Goal: Navigation & Orientation: Find specific page/section

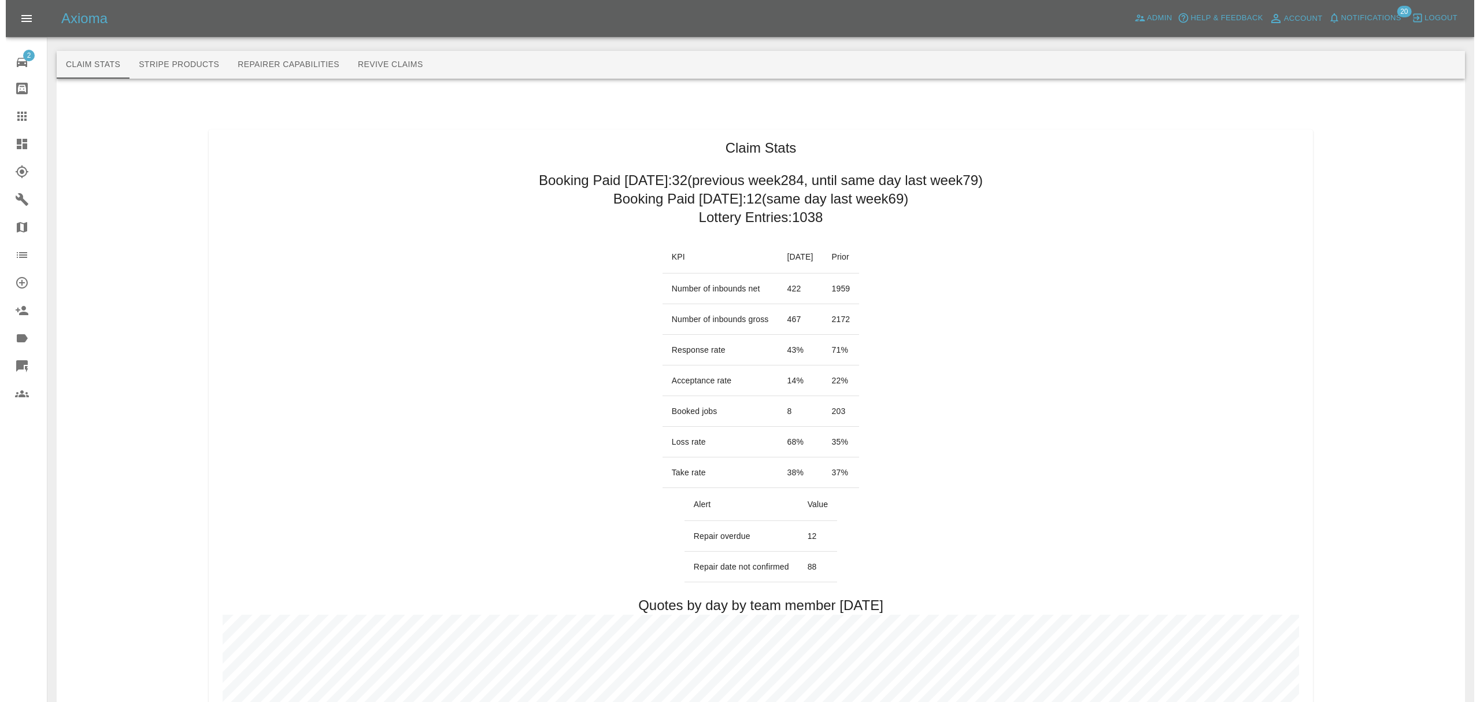
scroll to position [139, 0]
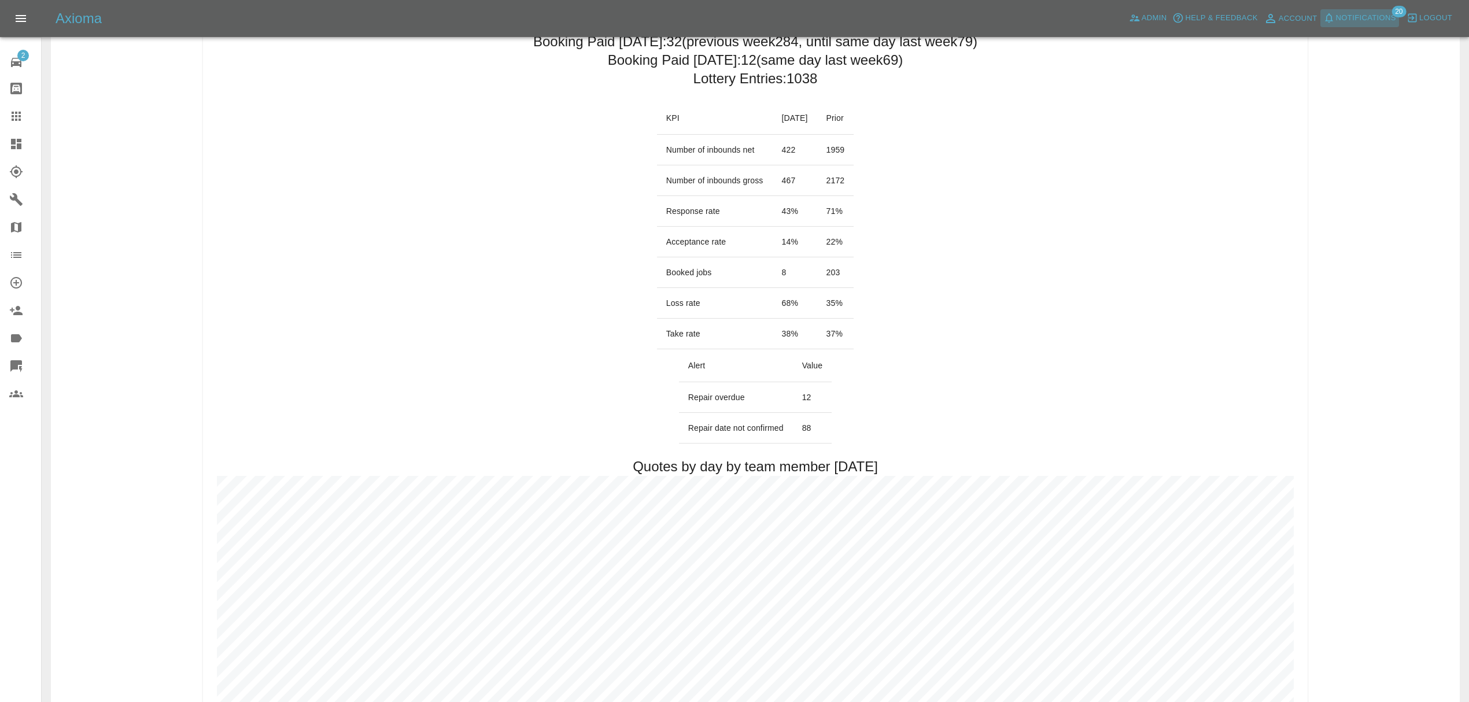
click at [1368, 22] on span "Notifications" at bounding box center [1366, 18] width 60 height 13
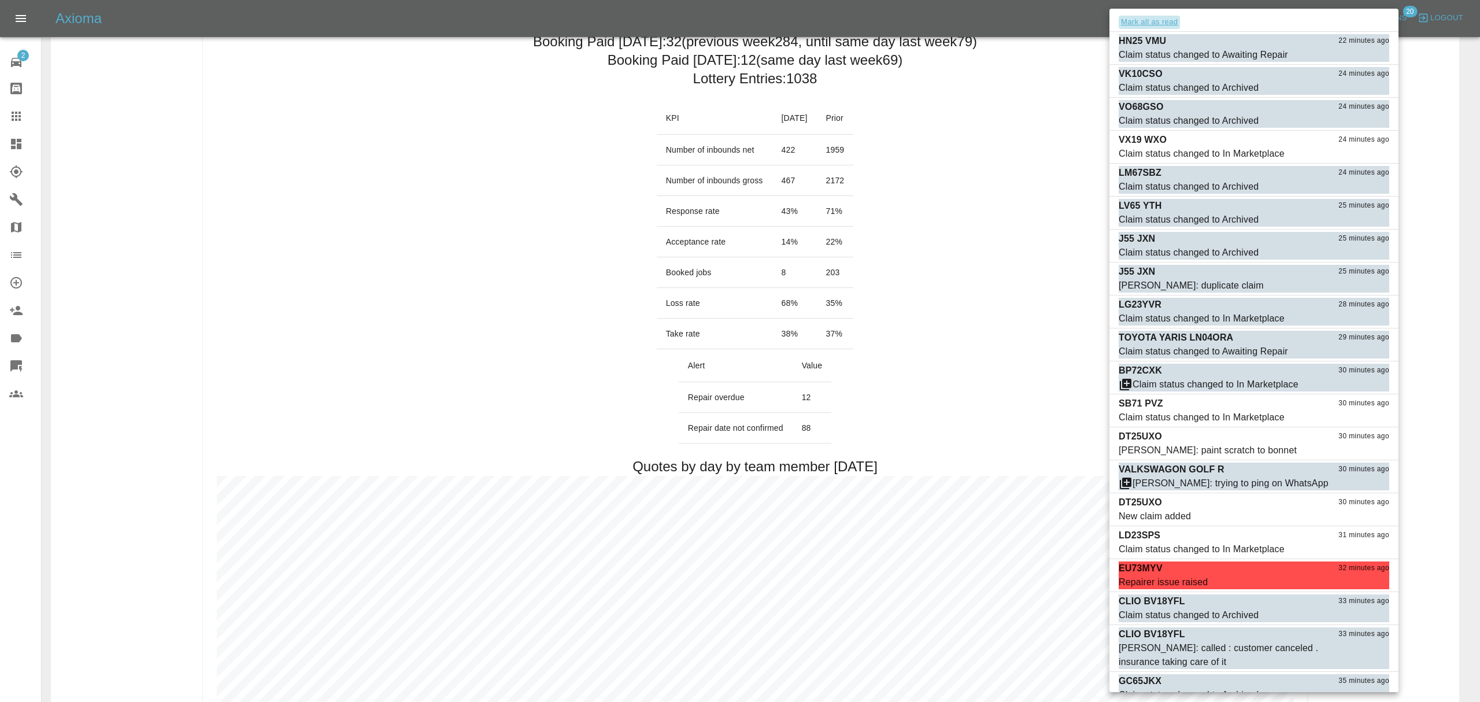
click at [1166, 24] on button "Mark all as read" at bounding box center [1149, 22] width 61 height 13
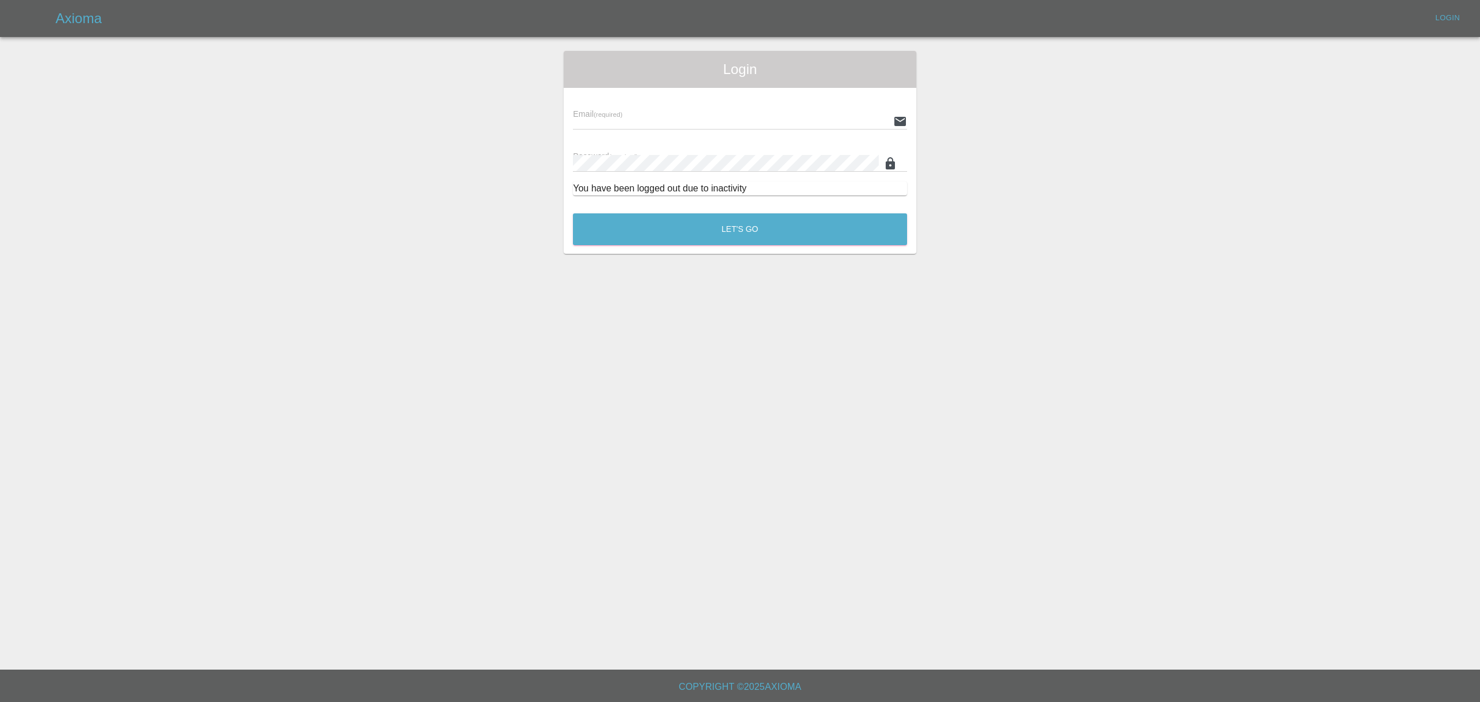
type input "[PERSON_NAME][EMAIL_ADDRESS][DOMAIN_NAME]"
click at [970, 214] on div "Login Email (required) [PERSON_NAME][EMAIL_ADDRESS][DOMAIN_NAME] Password (requ…" at bounding box center [740, 152] width 1479 height 203
click at [789, 200] on div "Email (required) [PERSON_NAME][EMAIL_ADDRESS][DOMAIN_NAME] Password (required) …" at bounding box center [740, 146] width 353 height 117
click at [777, 209] on div "Let's Go" at bounding box center [740, 226] width 335 height 43
click at [774, 216] on button "Let's Go" at bounding box center [740, 229] width 334 height 32
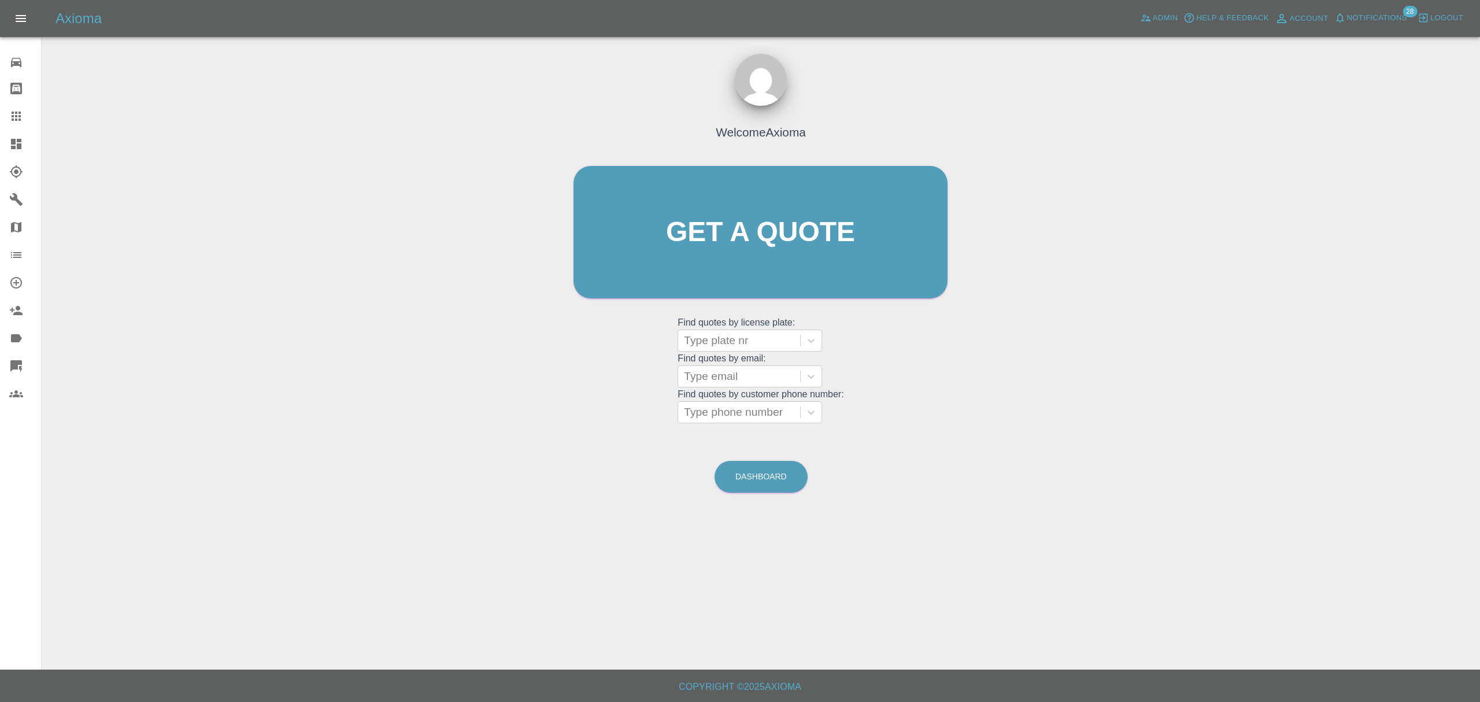
click at [1, 142] on link "Dashboard" at bounding box center [20, 144] width 41 height 28
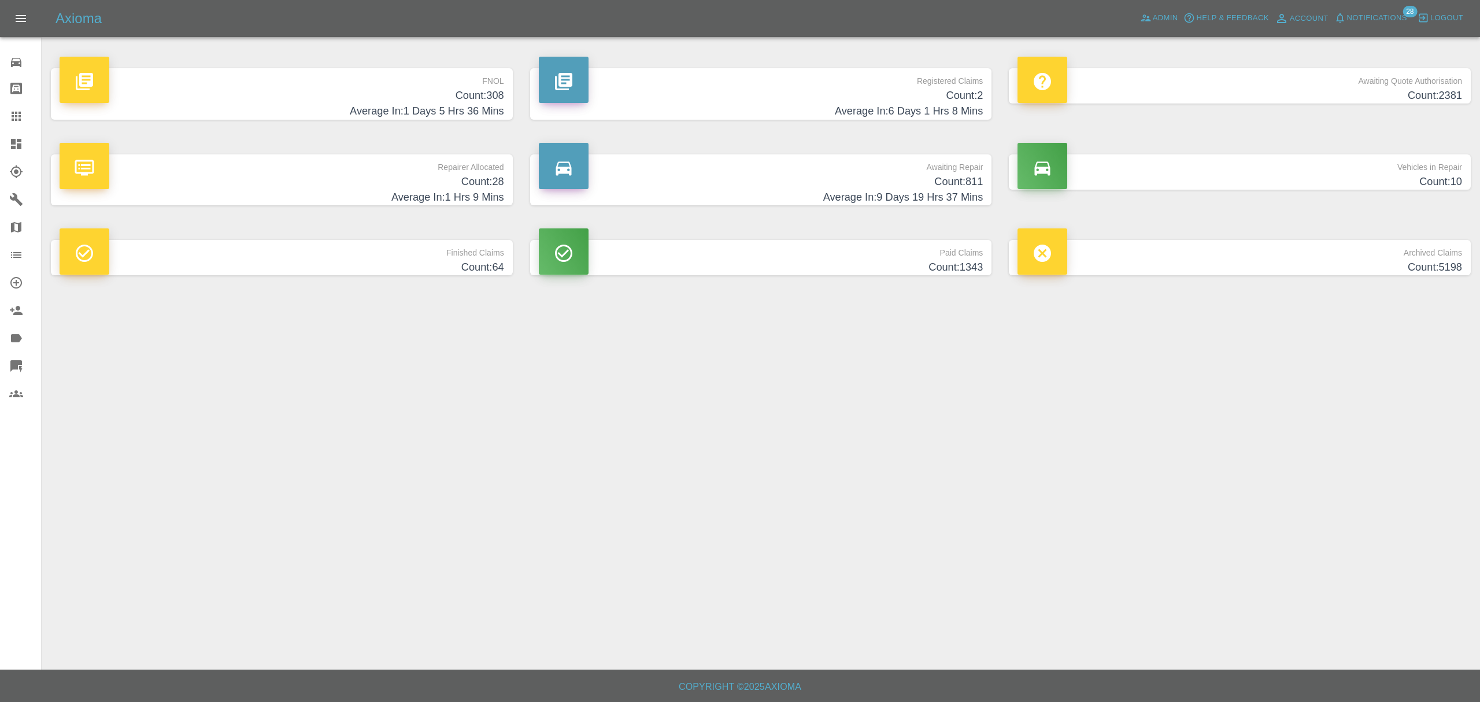
click at [466, 176] on h4 "Count: 28" at bounding box center [282, 182] width 445 height 16
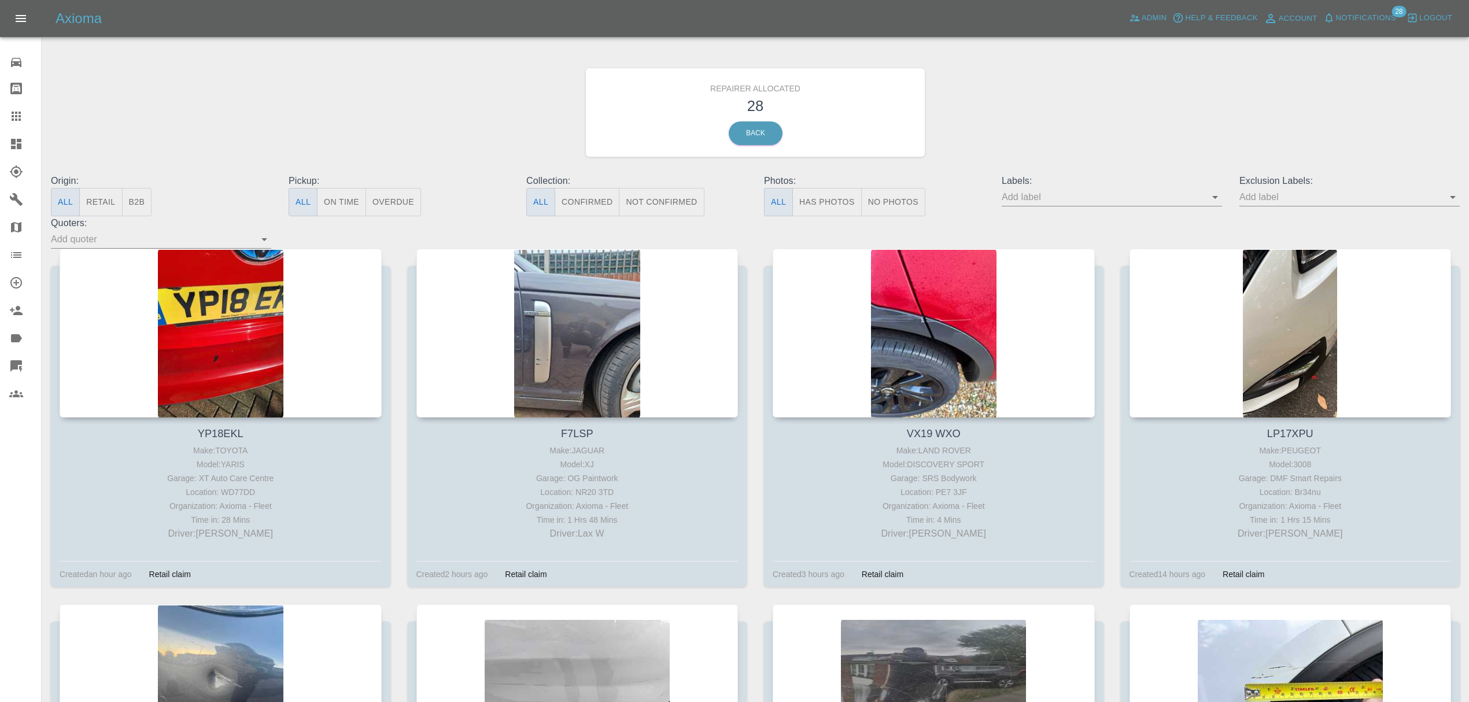
click at [1359, 14] on span "Notifications" at bounding box center [1366, 18] width 60 height 13
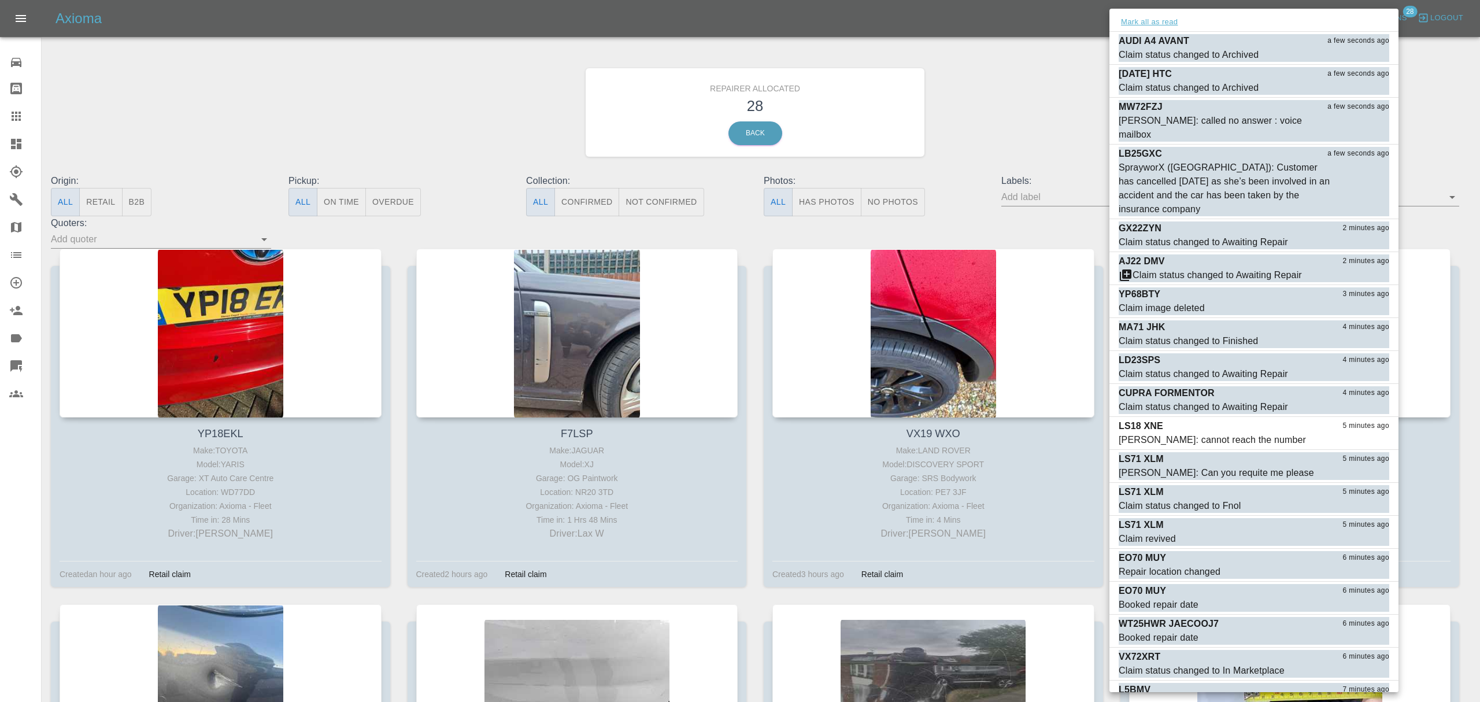
click at [1157, 19] on button "Mark all as read" at bounding box center [1149, 22] width 61 height 13
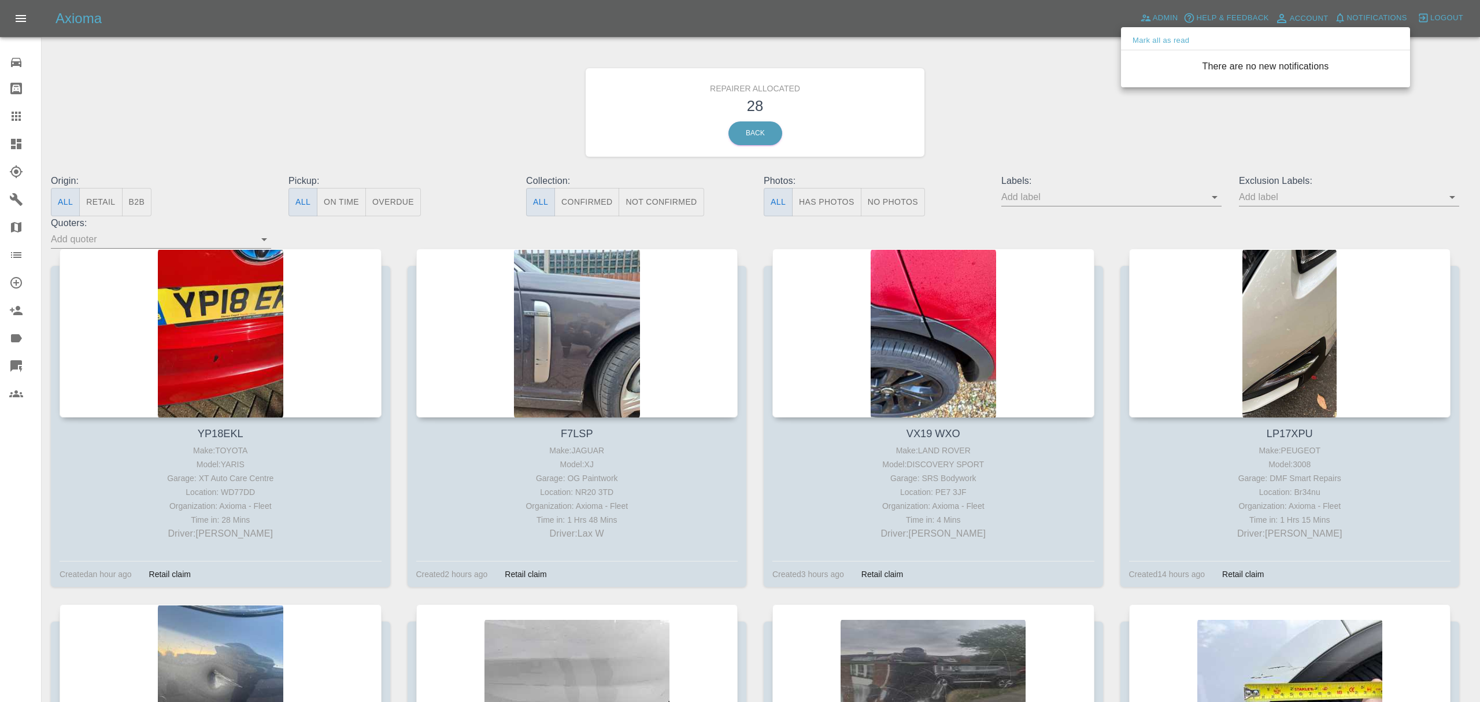
click at [873, 151] on div at bounding box center [740, 351] width 1480 height 702
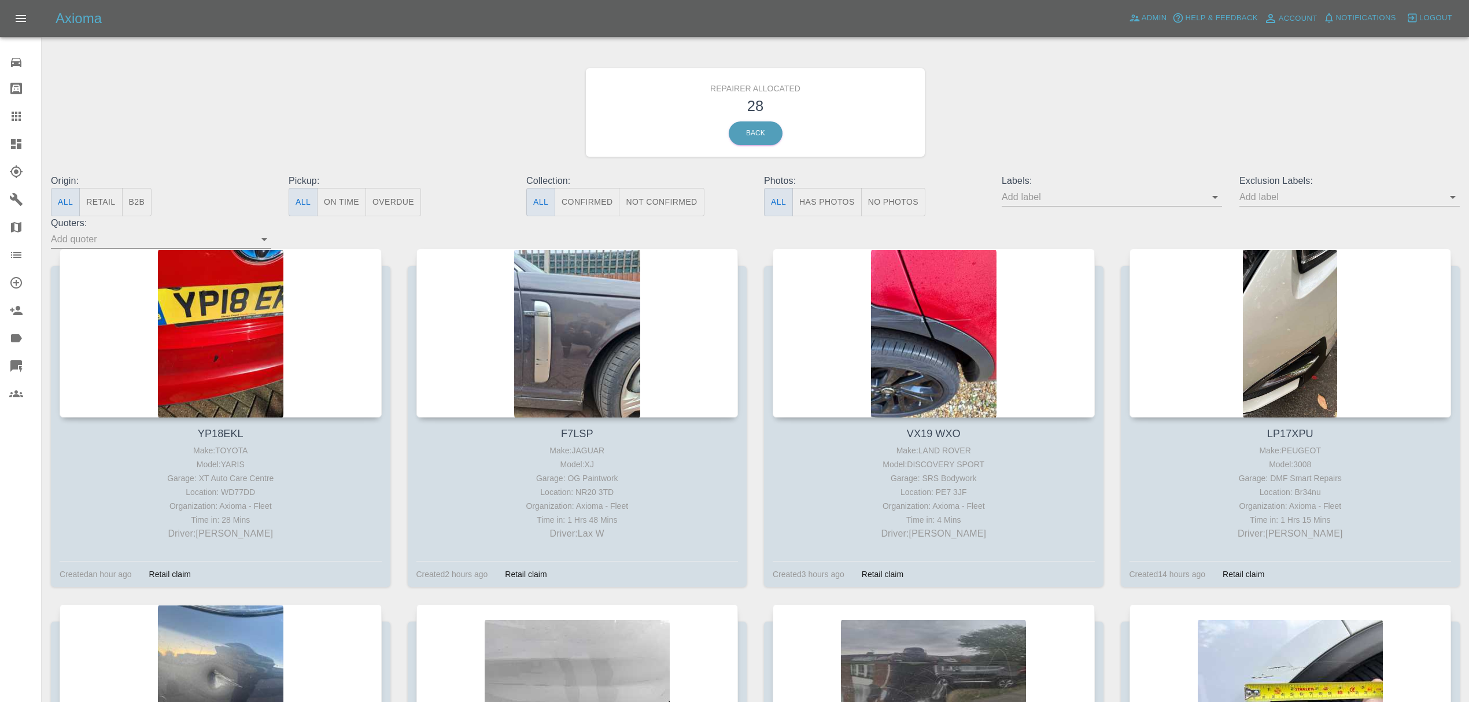
click at [755, 119] on div "Repairer Allocated 28 Back" at bounding box center [755, 112] width 339 height 88
click at [751, 132] on link "Back" at bounding box center [756, 133] width 54 height 24
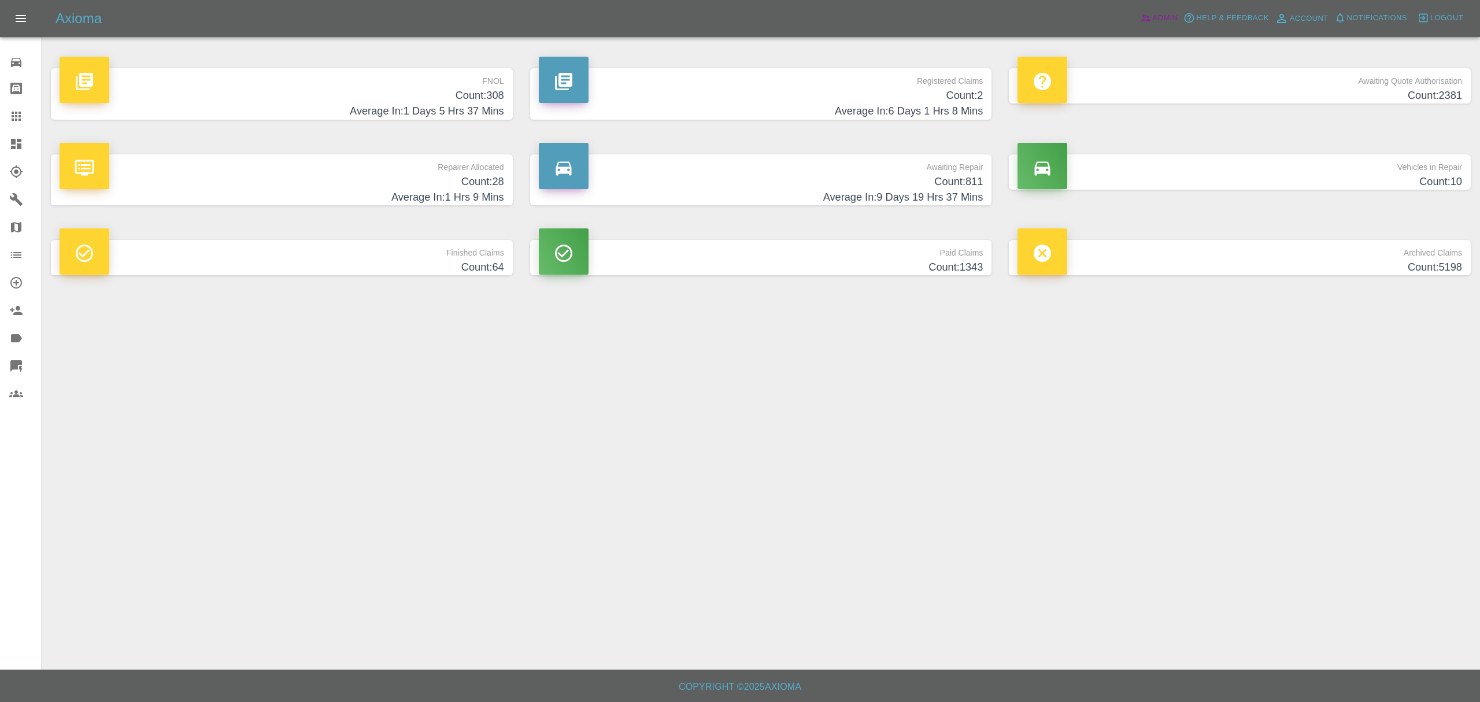
click at [1155, 16] on span "Admin" at bounding box center [1165, 18] width 25 height 13
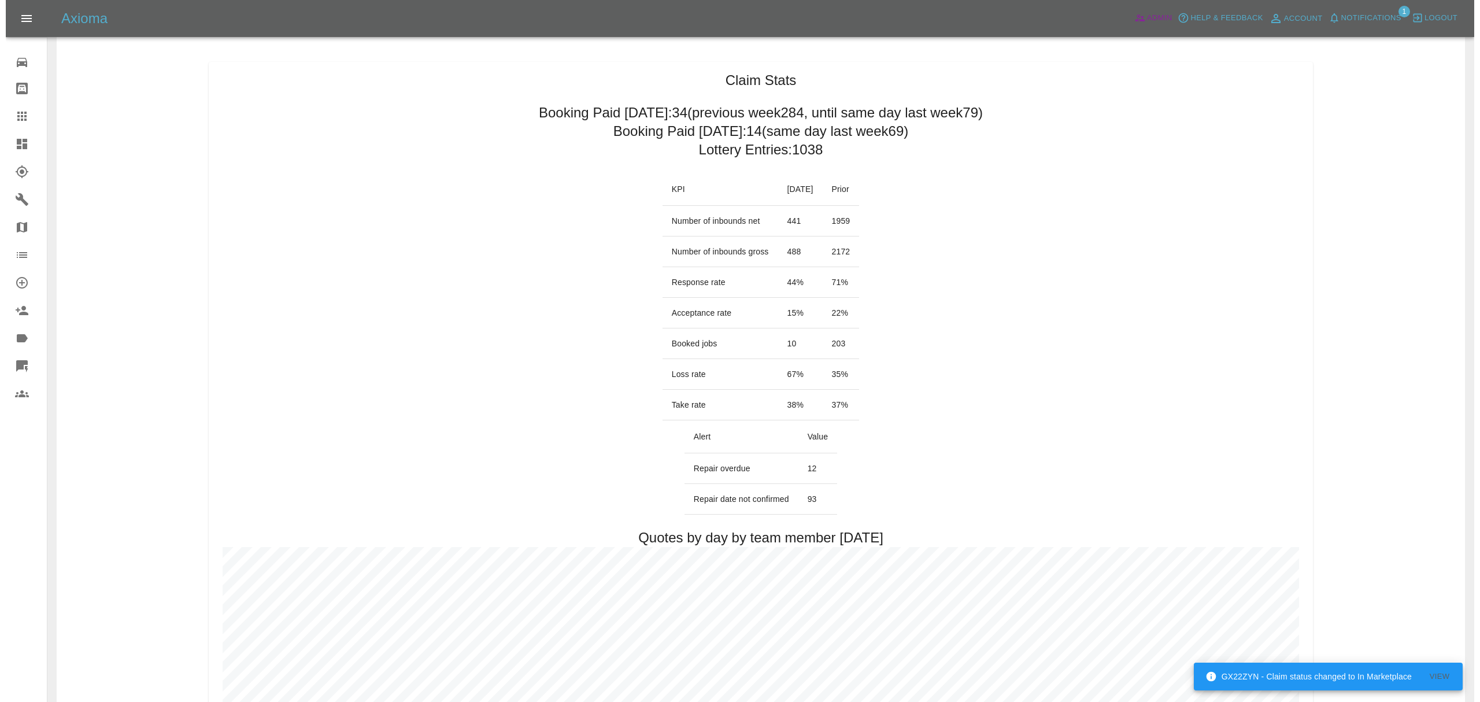
scroll to position [69, 0]
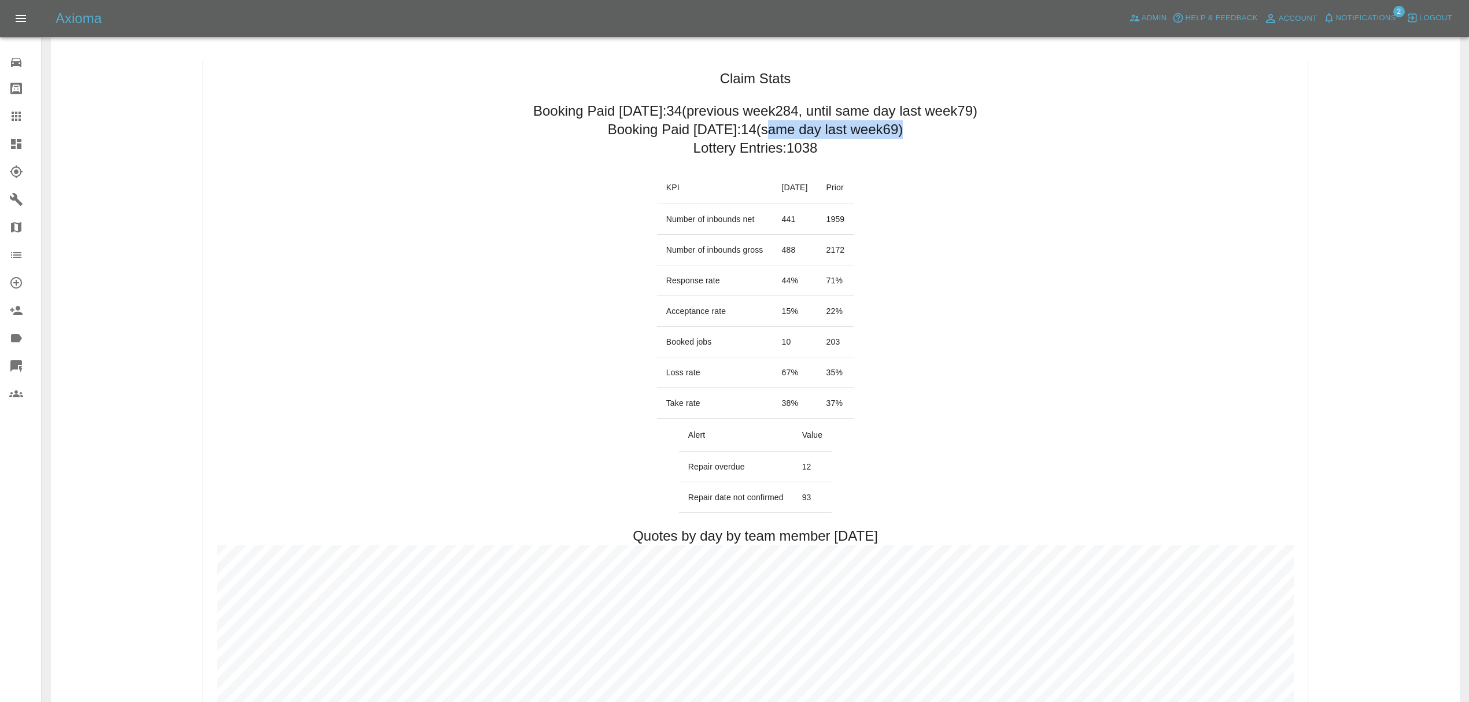
drag, startPoint x: 761, startPoint y: 128, endPoint x: 903, endPoint y: 130, distance: 142.3
click at [903, 130] on h2 "Booking Paid [DATE]: 14 (same day last week 69 )" at bounding box center [756, 129] width 296 height 19
click at [1351, 13] on span "Notifications" at bounding box center [1366, 18] width 60 height 13
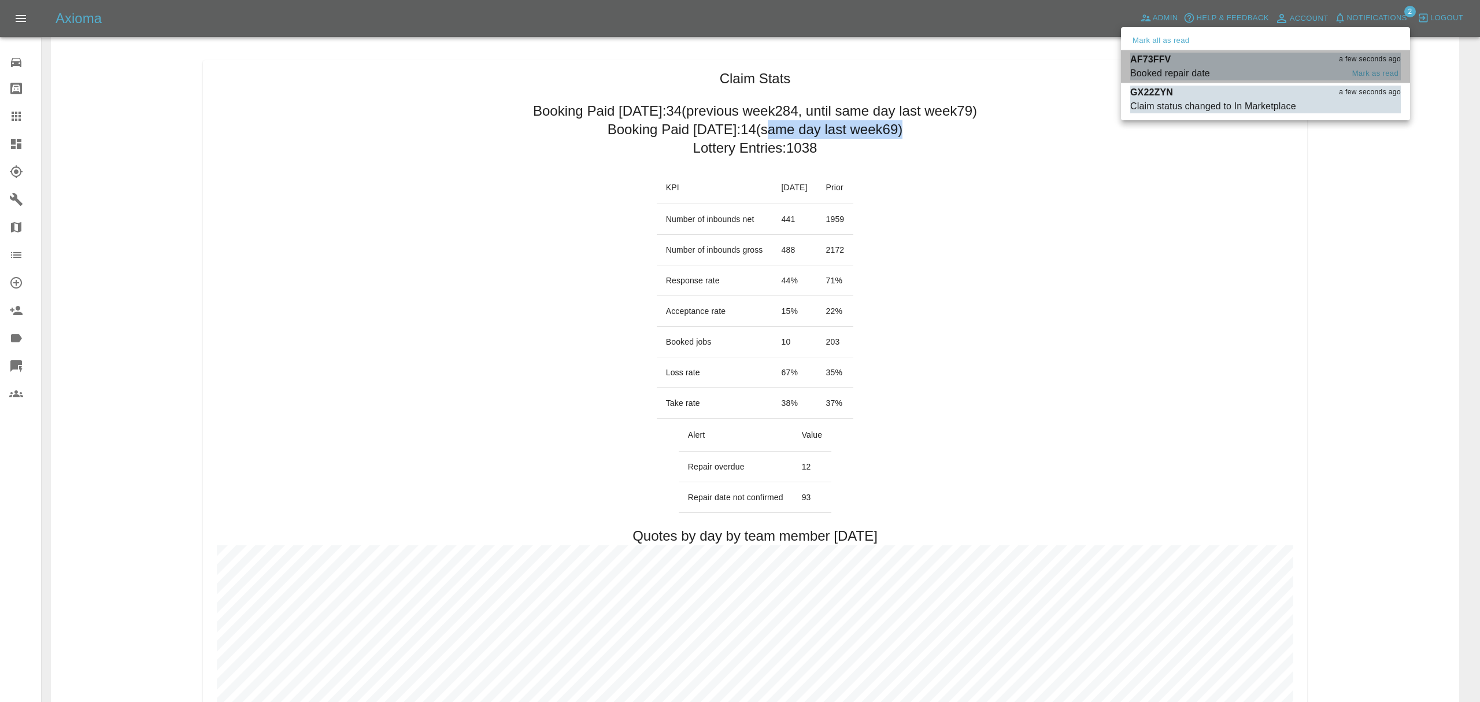
click at [1153, 64] on p "AF73FFV" at bounding box center [1151, 60] width 40 height 14
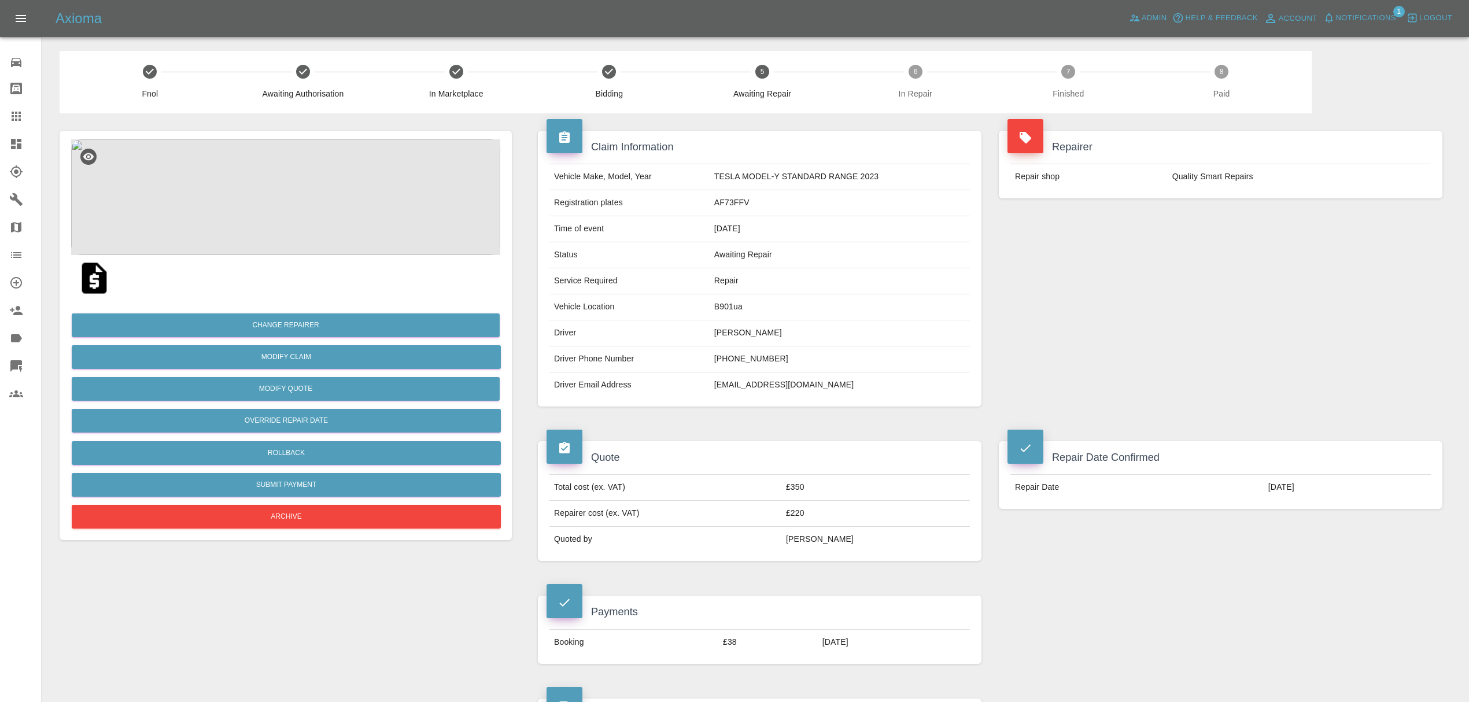
click at [0, 142] on link "Dashboard" at bounding box center [20, 144] width 41 height 28
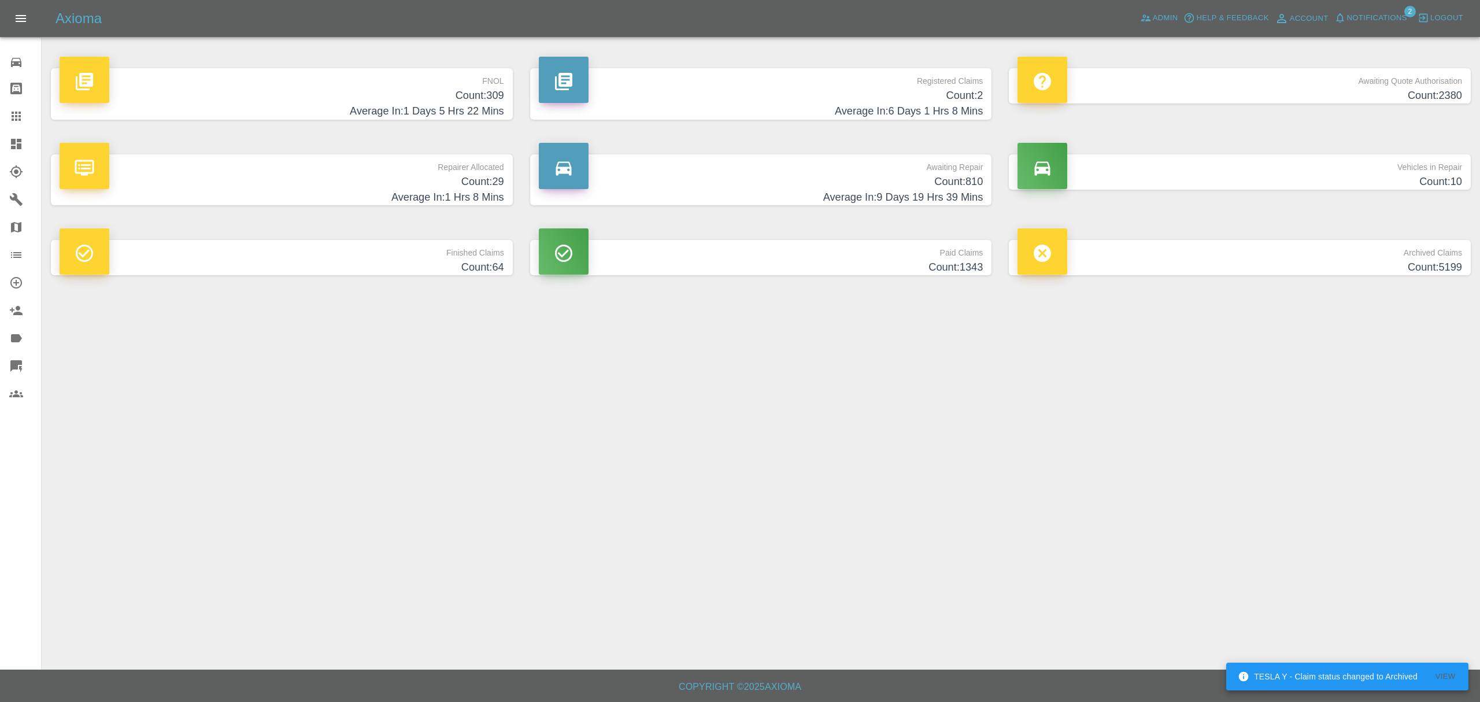
click at [1308, 185] on h4 "Count: 10" at bounding box center [1240, 182] width 445 height 16
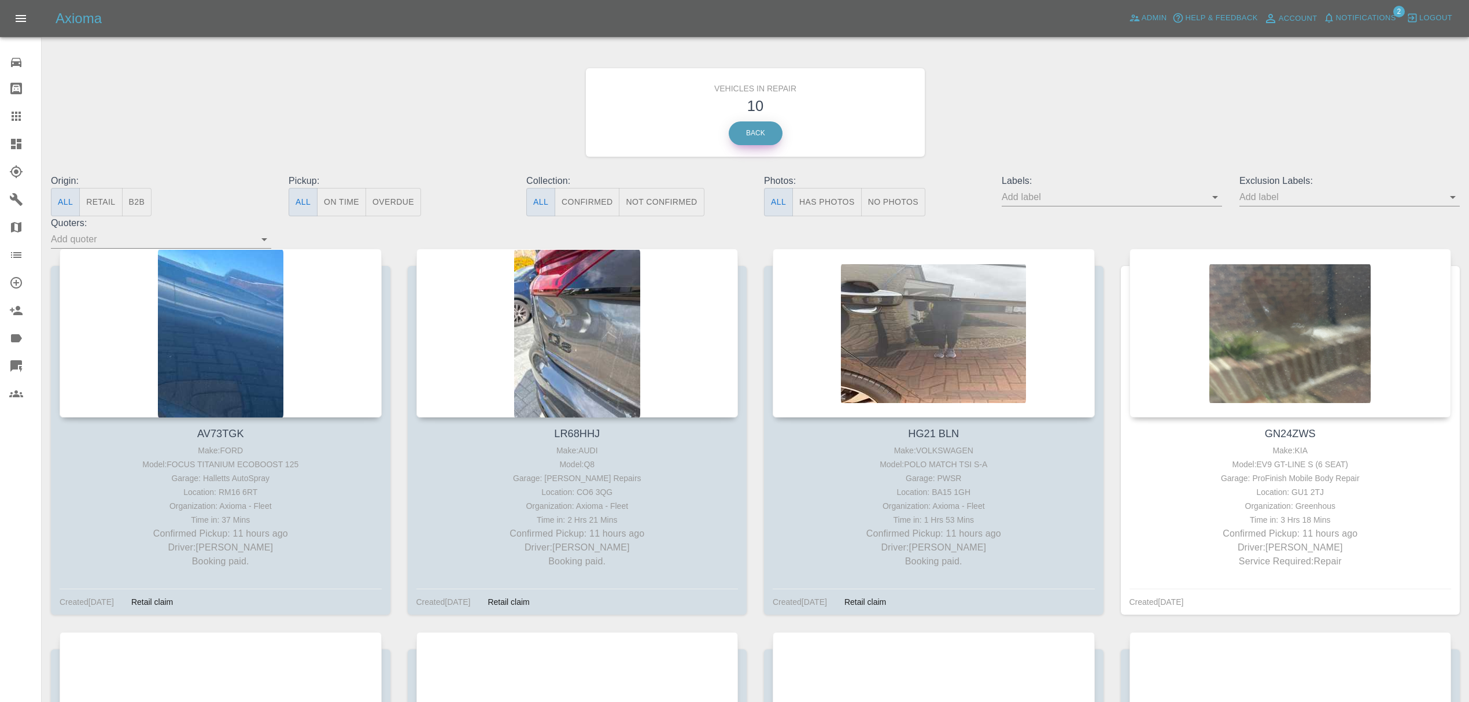
click at [771, 134] on link "Back" at bounding box center [756, 133] width 54 height 24
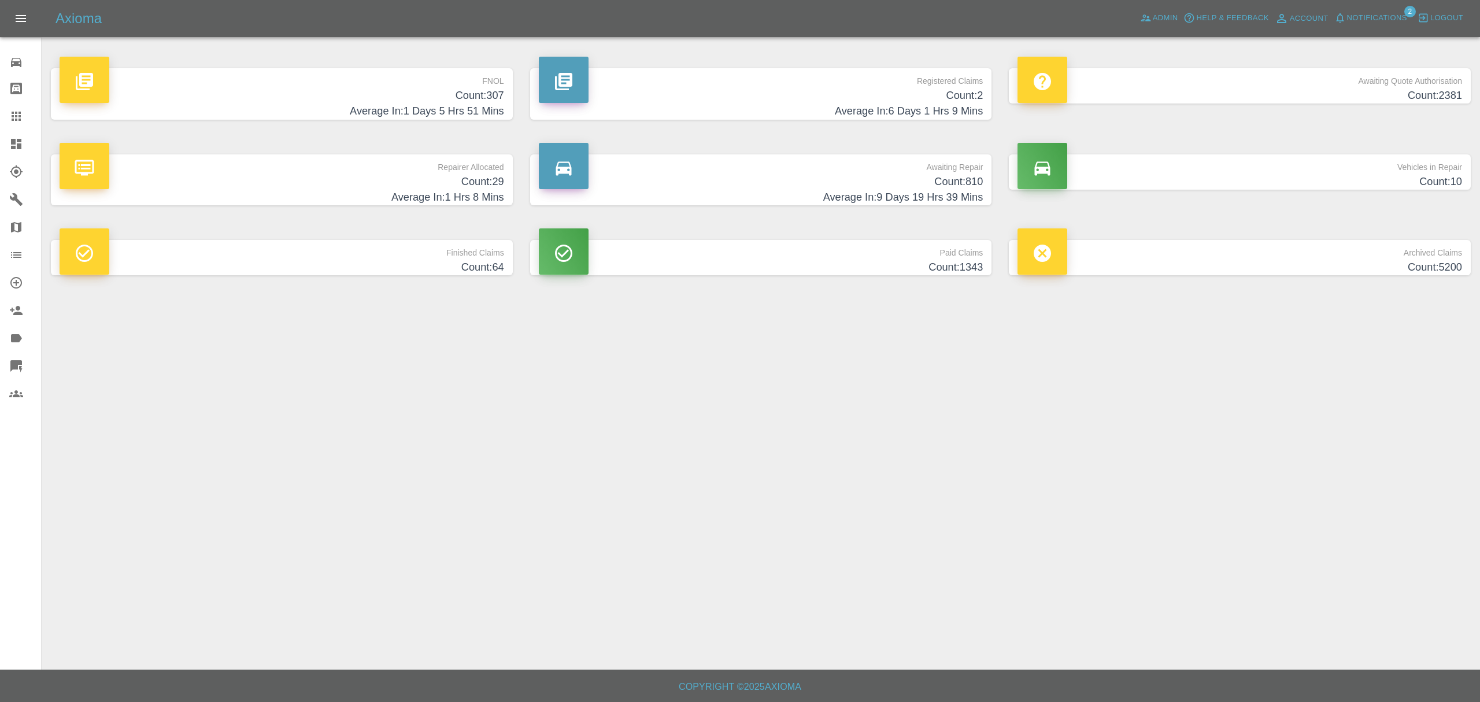
click at [1354, 8] on div "Axioma Admin Help & Feedback Account Notifications 2 Logout" at bounding box center [740, 18] width 1480 height 37
click at [1354, 19] on span "Notifications" at bounding box center [1377, 18] width 60 height 13
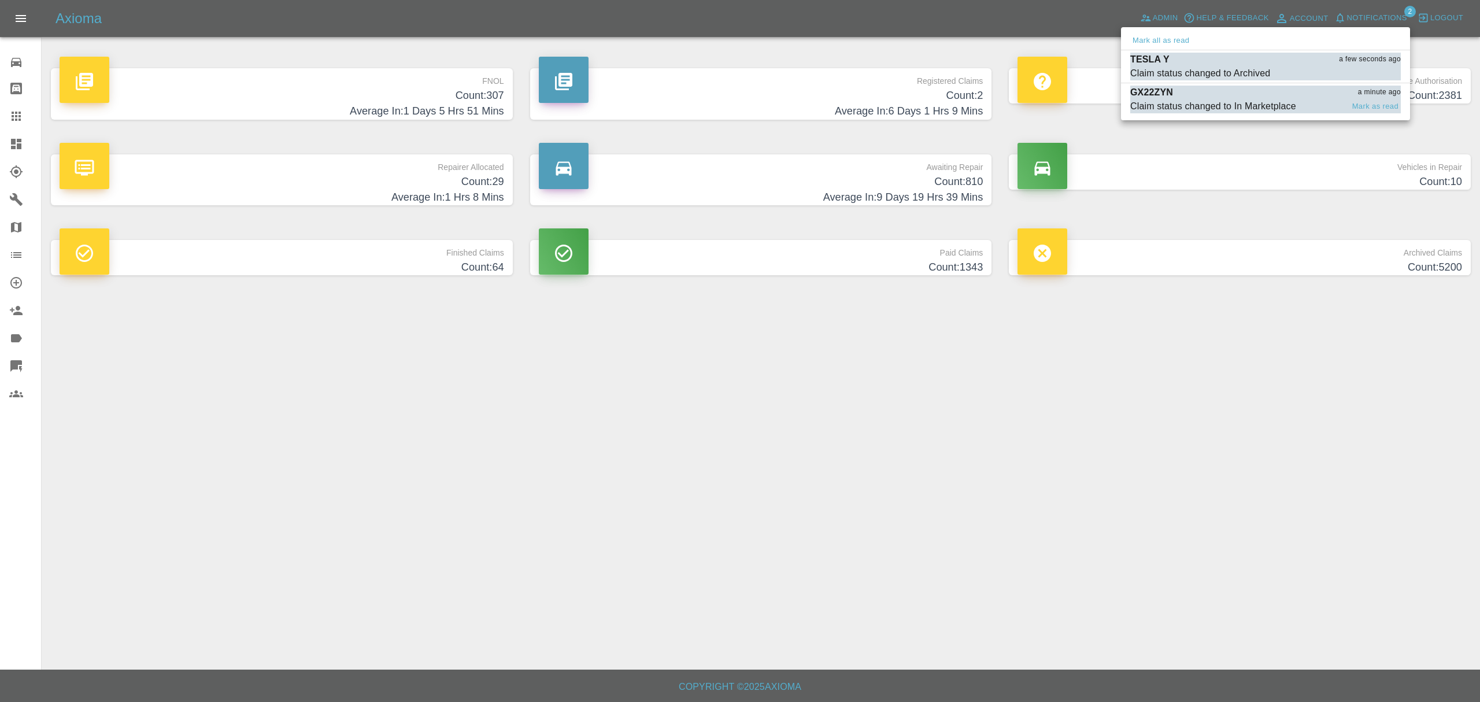
click at [1146, 98] on p "GX22ZYN" at bounding box center [1152, 93] width 43 height 14
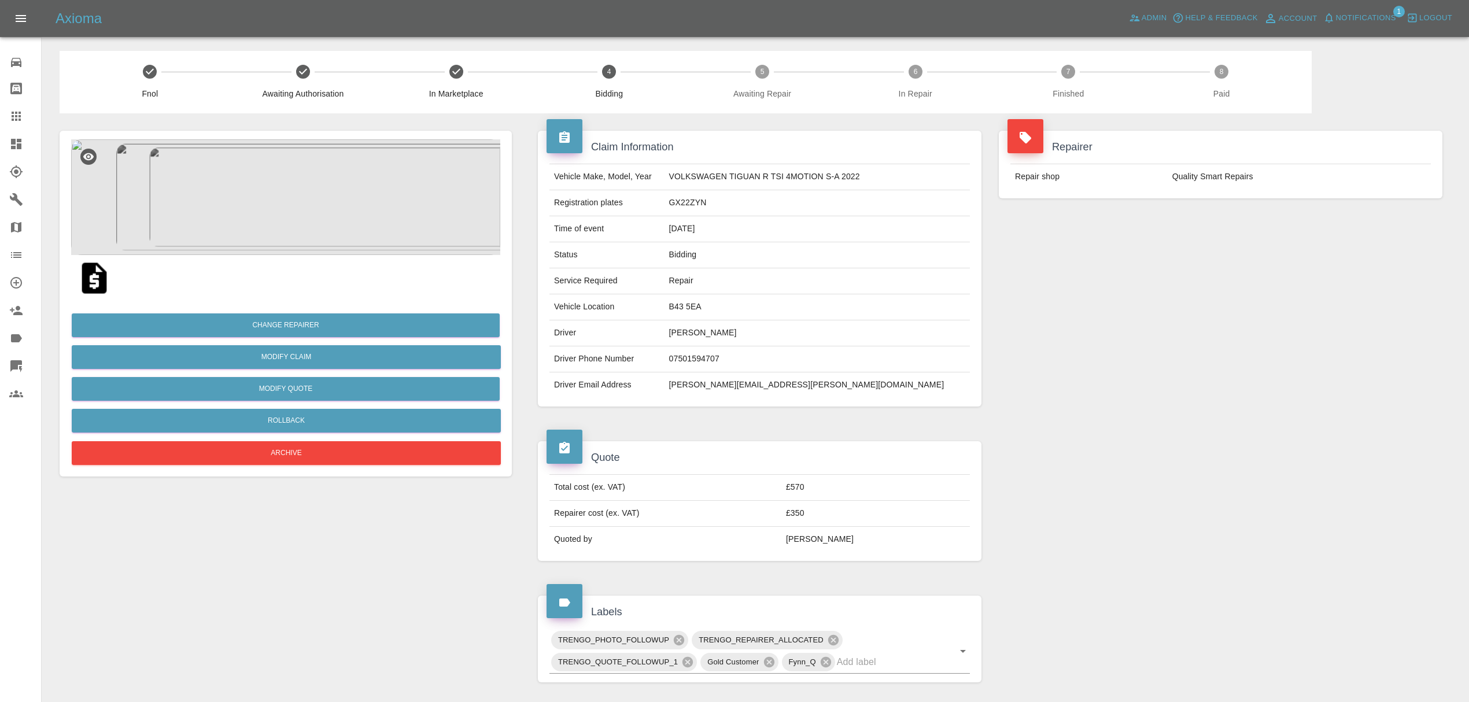
click at [6, 141] on link "Dashboard" at bounding box center [20, 144] width 41 height 28
